Goal: Navigation & Orientation: Find specific page/section

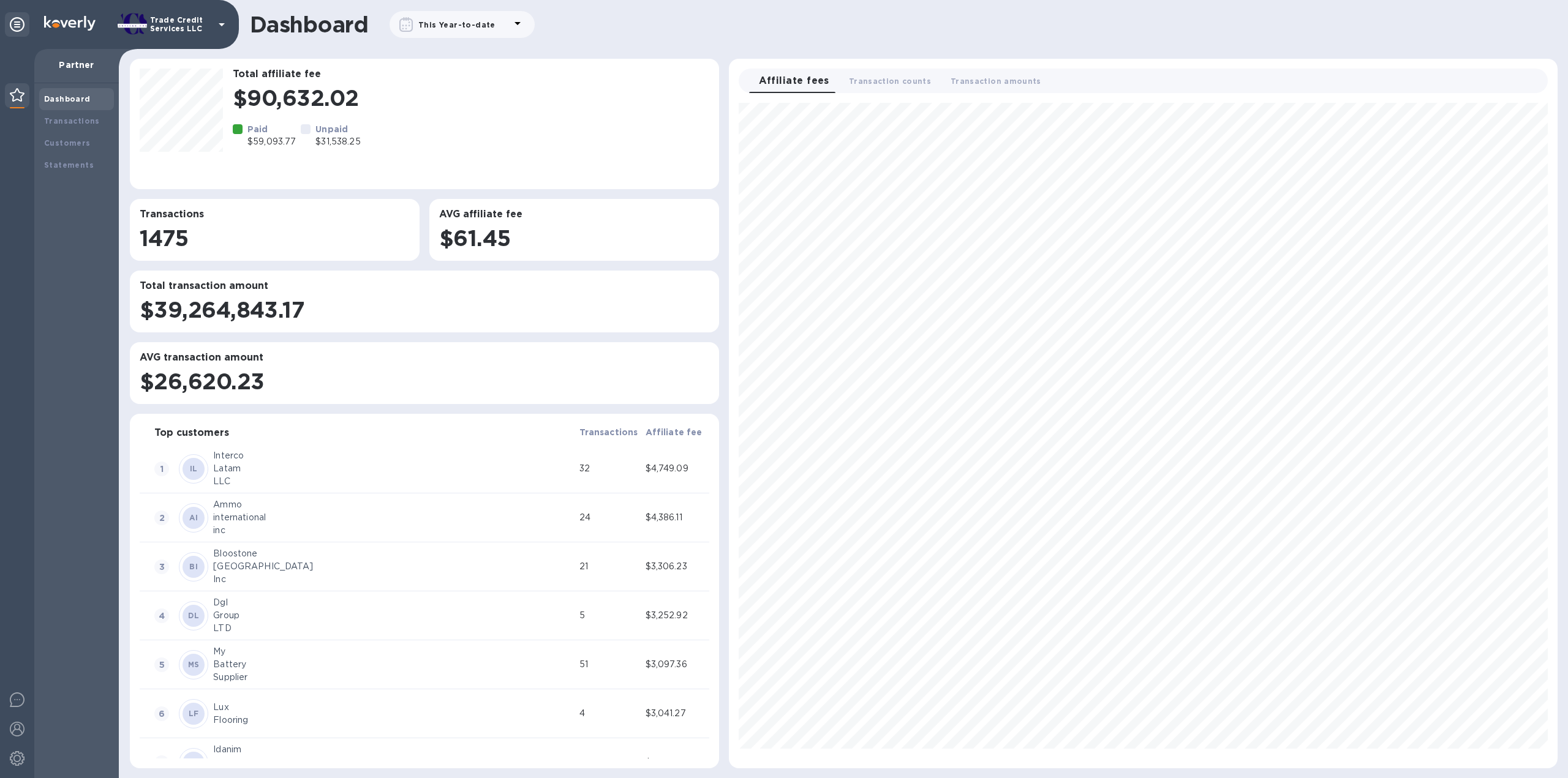
scroll to position [655, 818]
click at [107, 122] on div "Transactions" at bounding box center [76, 121] width 65 height 12
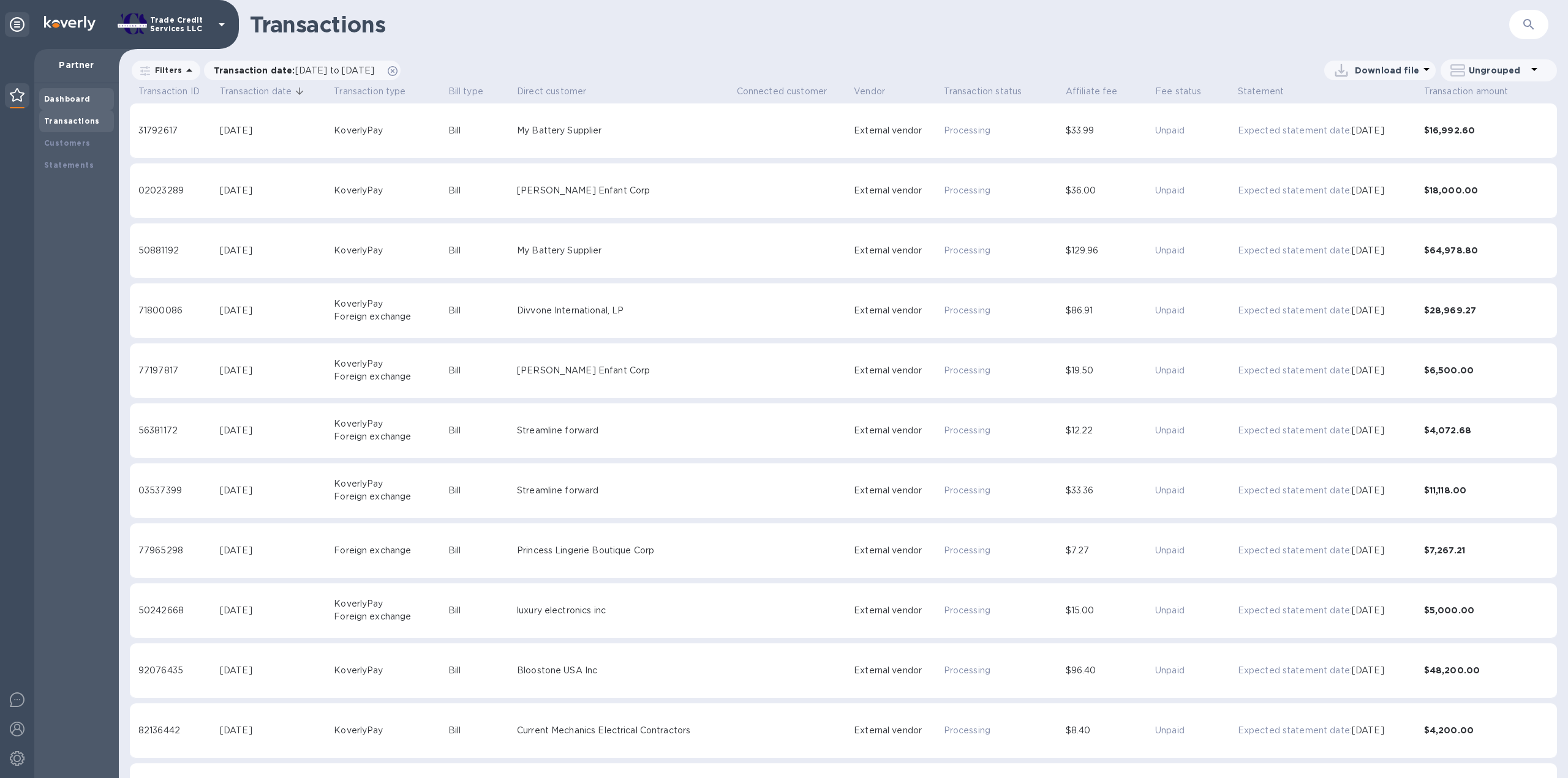
click at [78, 100] on b "Dashboard" at bounding box center [68, 99] width 47 height 9
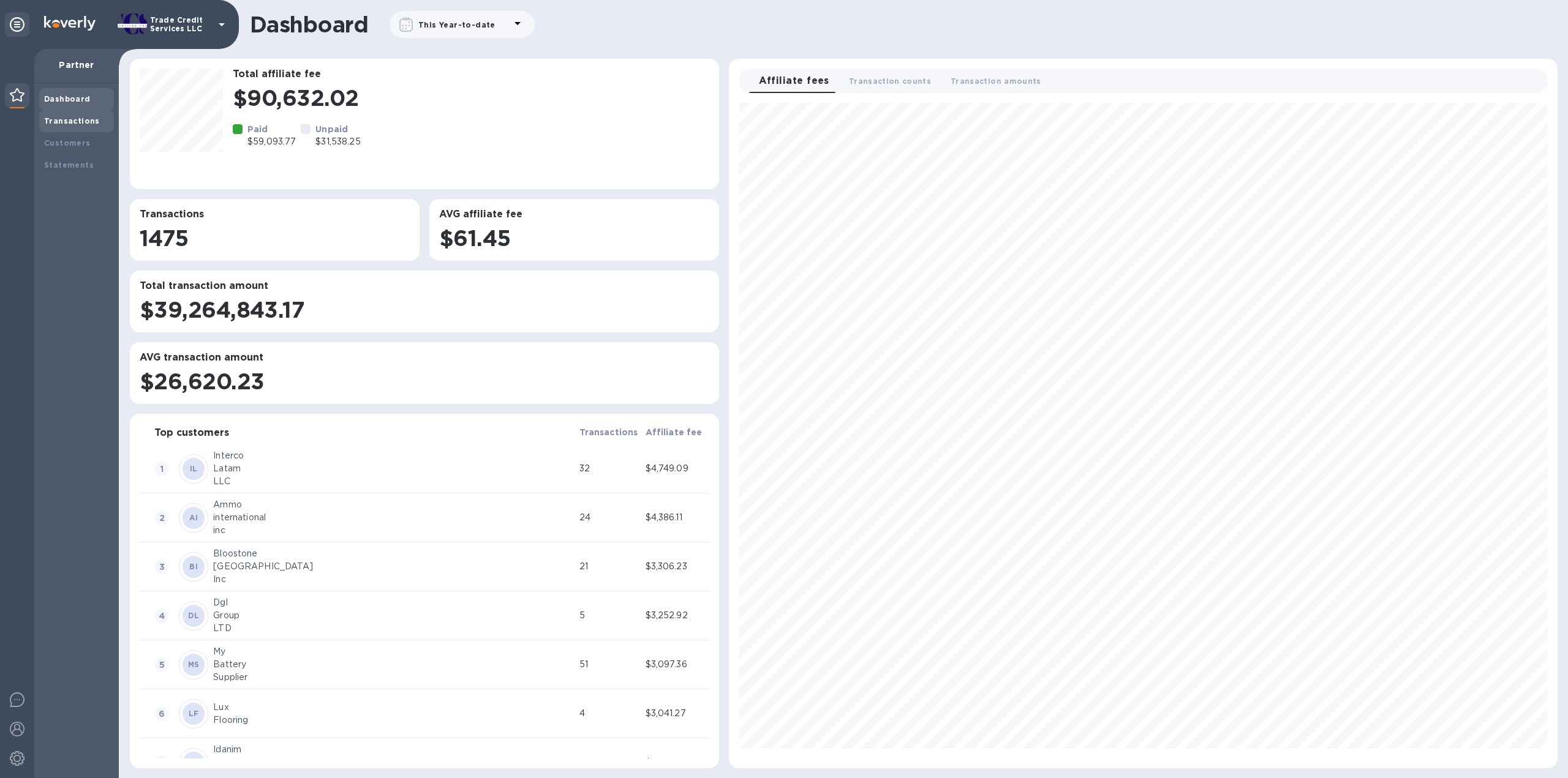
scroll to position [655, 818]
click at [68, 119] on b "Transactions" at bounding box center [72, 121] width 56 height 9
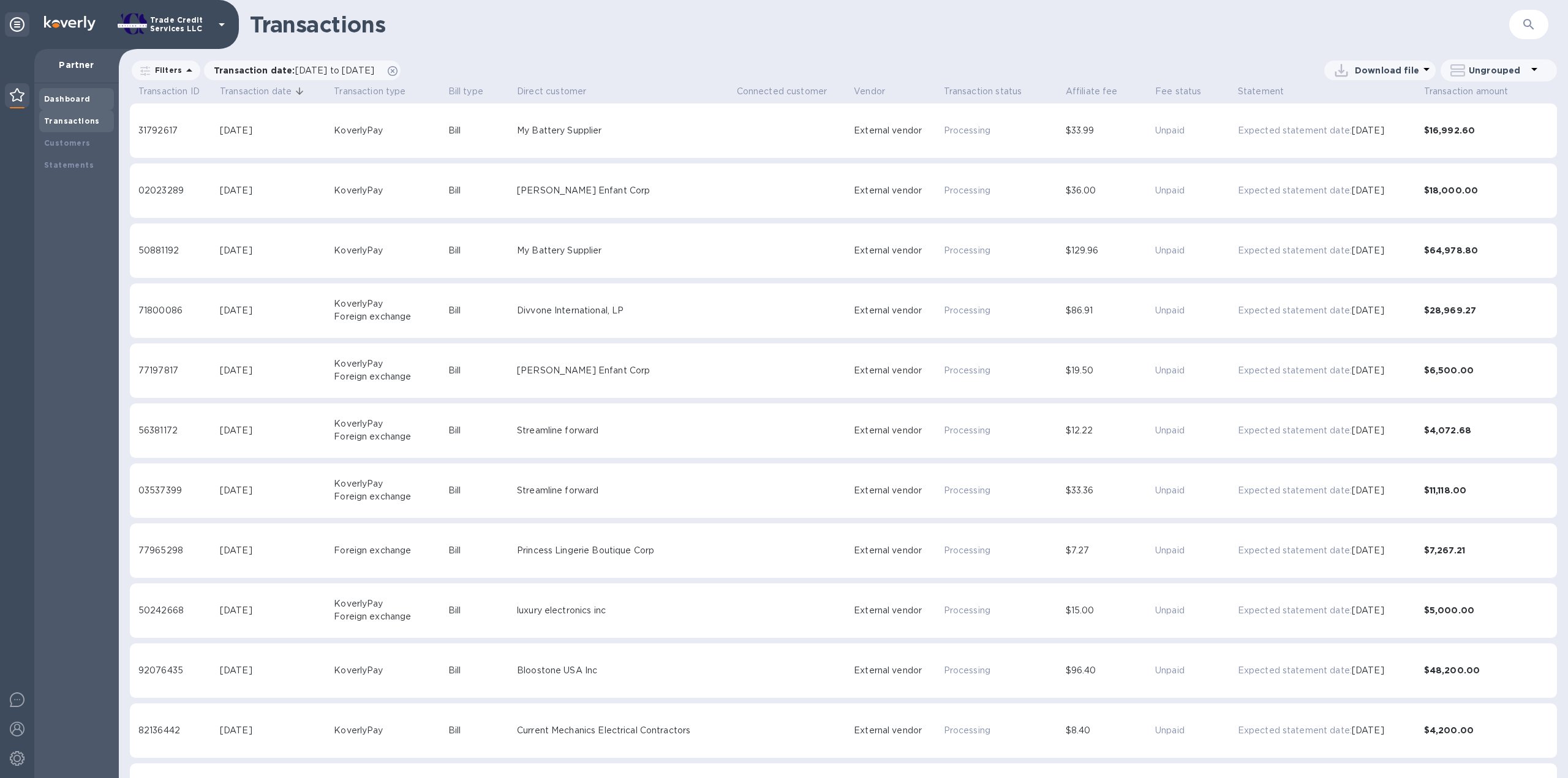
click at [77, 93] on div "Dashboard" at bounding box center [76, 99] width 65 height 12
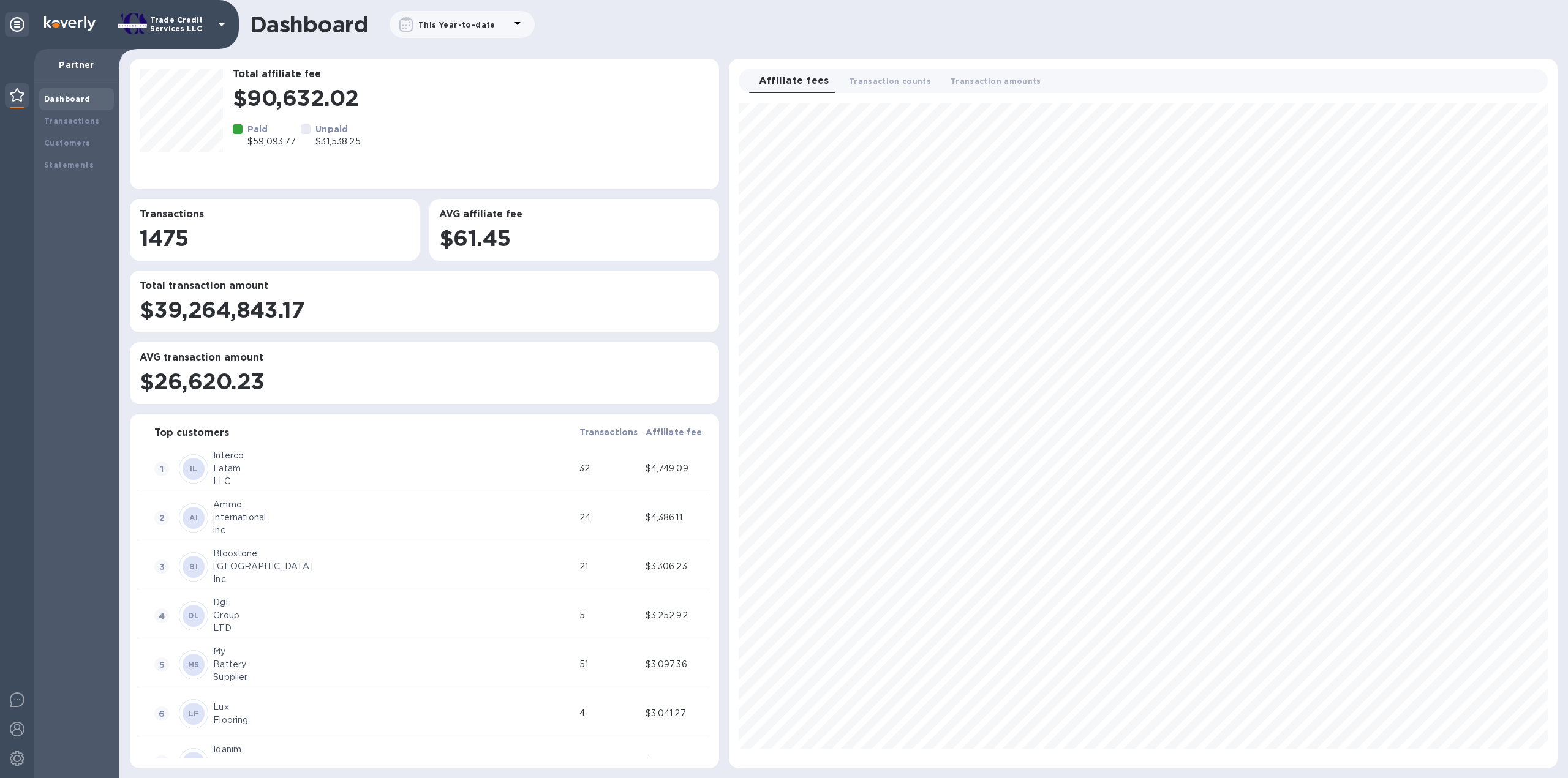
scroll to position [655, 818]
click at [70, 123] on b "Transactions" at bounding box center [72, 121] width 56 height 9
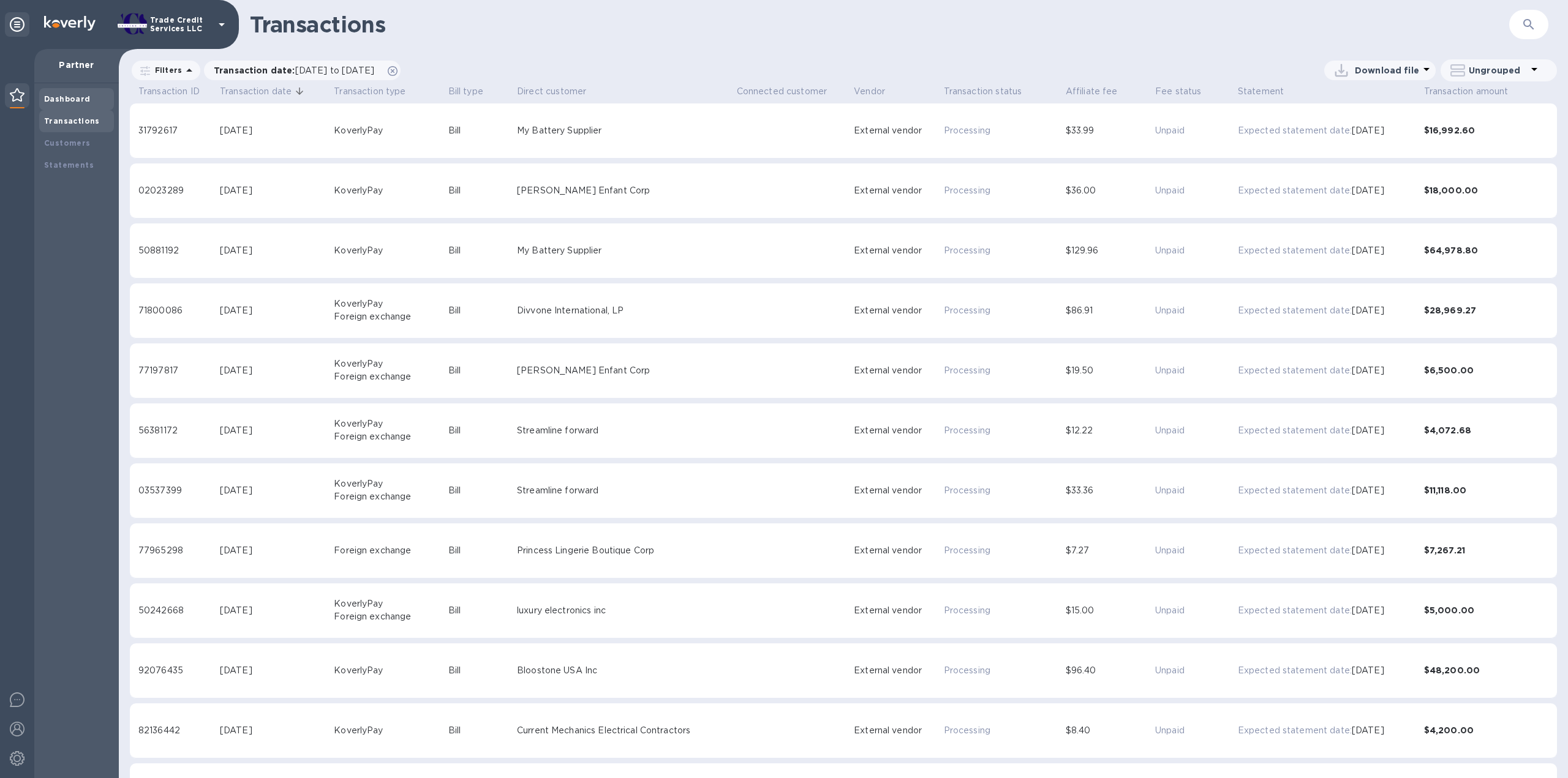
click at [81, 95] on b "Dashboard" at bounding box center [68, 99] width 47 height 9
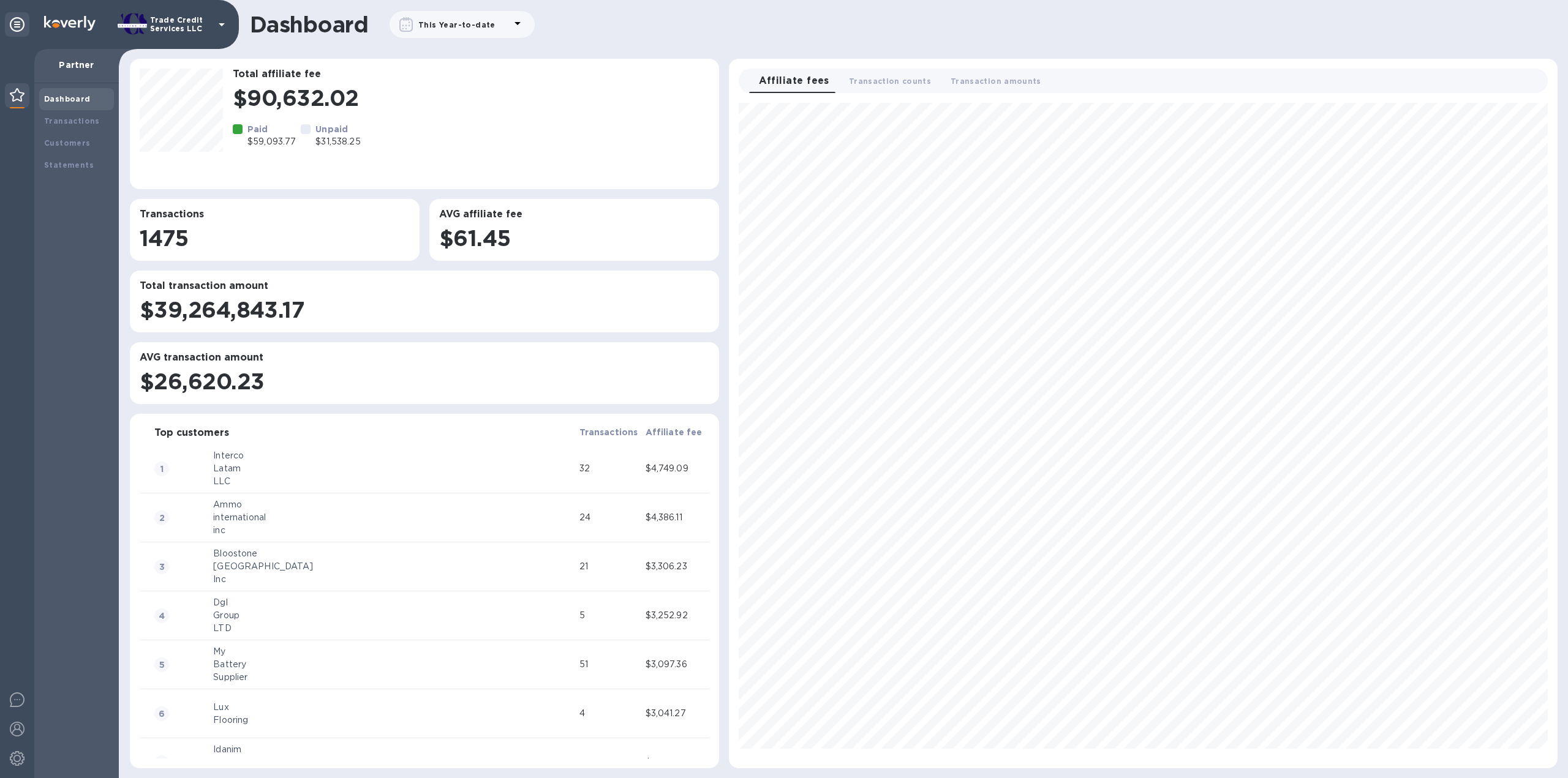
scroll to position [655, 818]
